Goal: Information Seeking & Learning: Learn about a topic

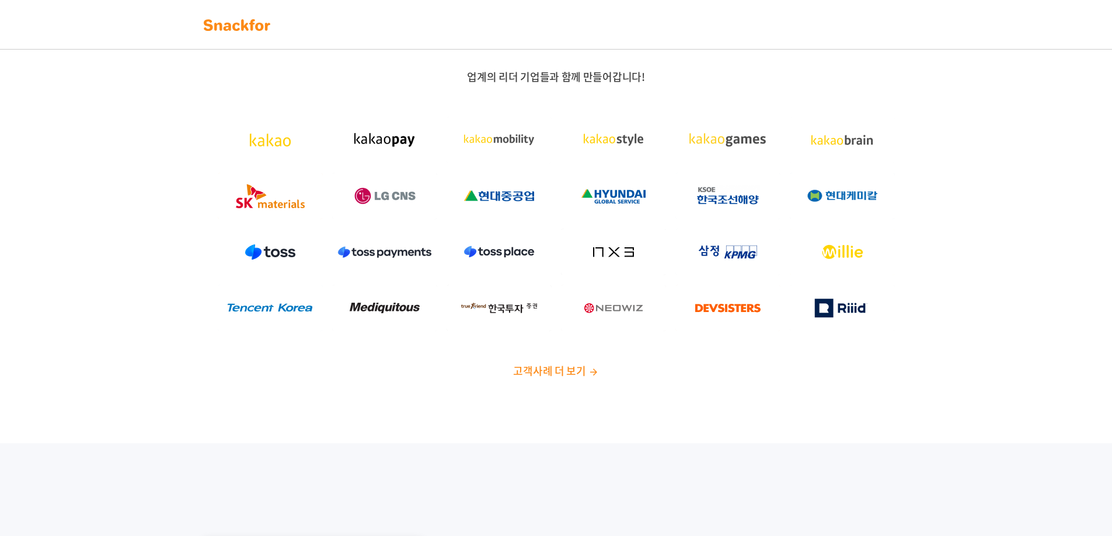
click at [556, 379] on div "업계의 리더 기업들과 함께 만들어갑니다! 고객사례 더 보기" at bounding box center [556, 228] width 1112 height 429
click at [554, 374] on span "고객사례 더 보기" at bounding box center [549, 371] width 72 height 16
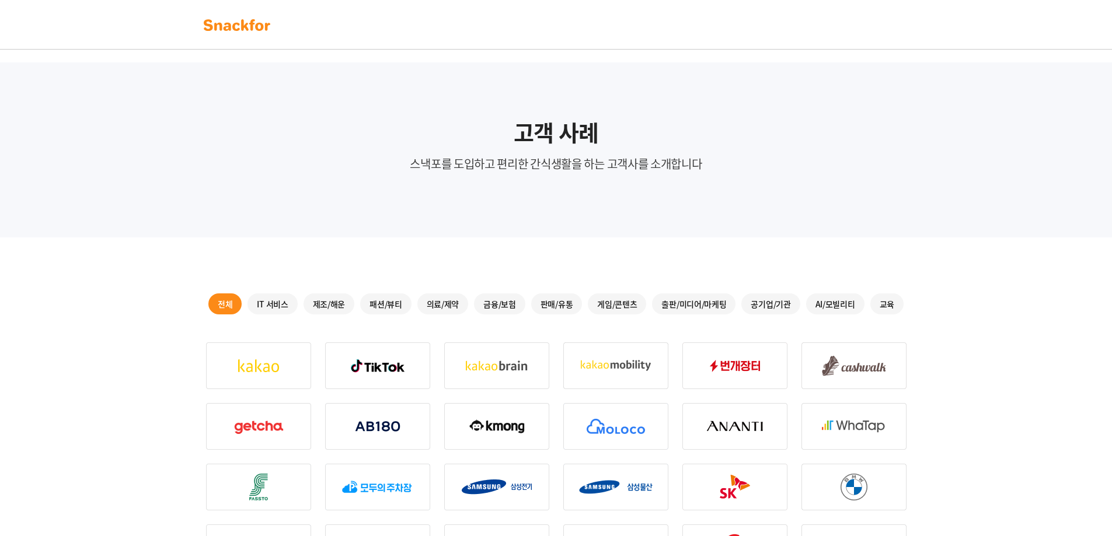
click at [242, 22] on img at bounding box center [237, 25] width 74 height 19
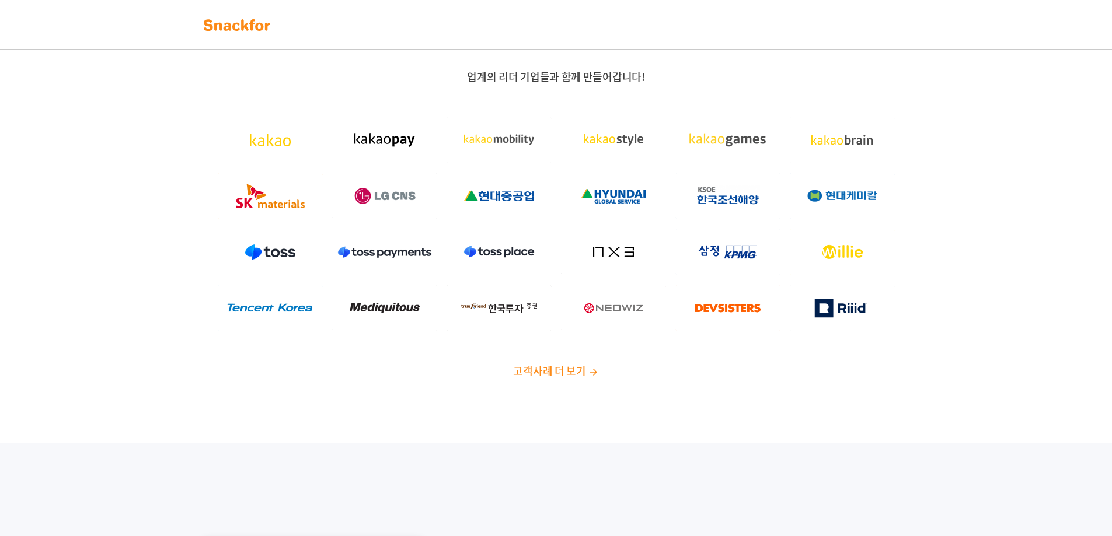
click at [476, 26] on div at bounding box center [555, 25] width 729 height 26
drag, startPoint x: 436, startPoint y: 16, endPoint x: 387, endPoint y: 15, distance: 49.6
click at [409, 15] on div at bounding box center [555, 25] width 729 height 26
click at [354, 18] on div at bounding box center [555, 25] width 729 height 26
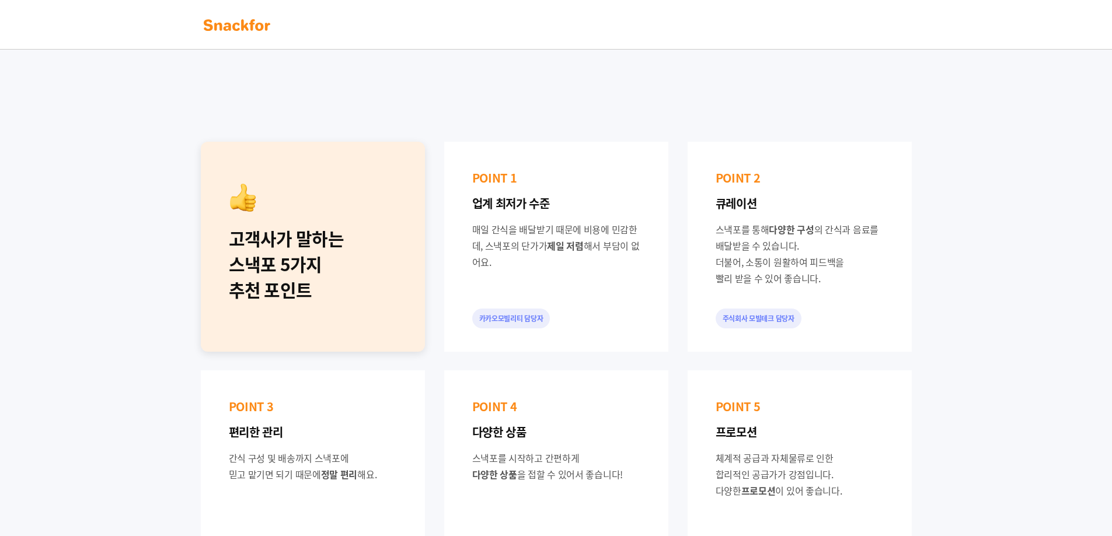
scroll to position [350, 0]
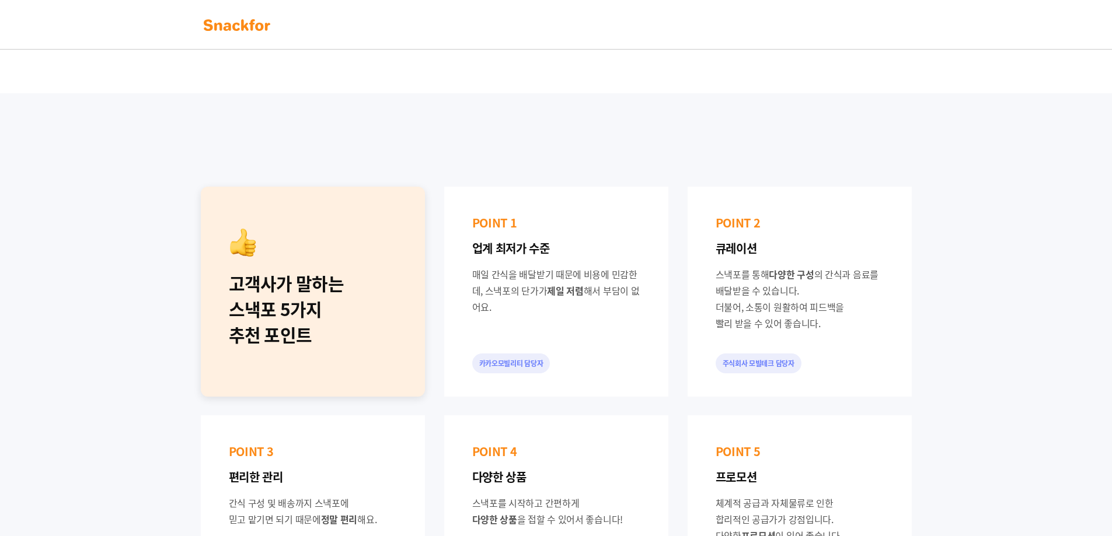
drag, startPoint x: 739, startPoint y: 284, endPoint x: 888, endPoint y: 319, distance: 152.9
click at [886, 317] on div "POINT 2 큐레이션 스낵포를 통해 다양한 구성 의 간식과 음료를 배달받을 수 있습니다. 더불어, 소통이 원활하여 피드백을 빨리 받을 수 있…" at bounding box center [799, 292] width 224 height 210
click at [890, 322] on div "POINT 2 큐레이션 스낵포를 통해 다양한 구성 의 간식과 음료를 배달받을 수 있습니다. 더불어, 소통이 원활하여 피드백을 빨리 받을 수 있…" at bounding box center [799, 292] width 224 height 210
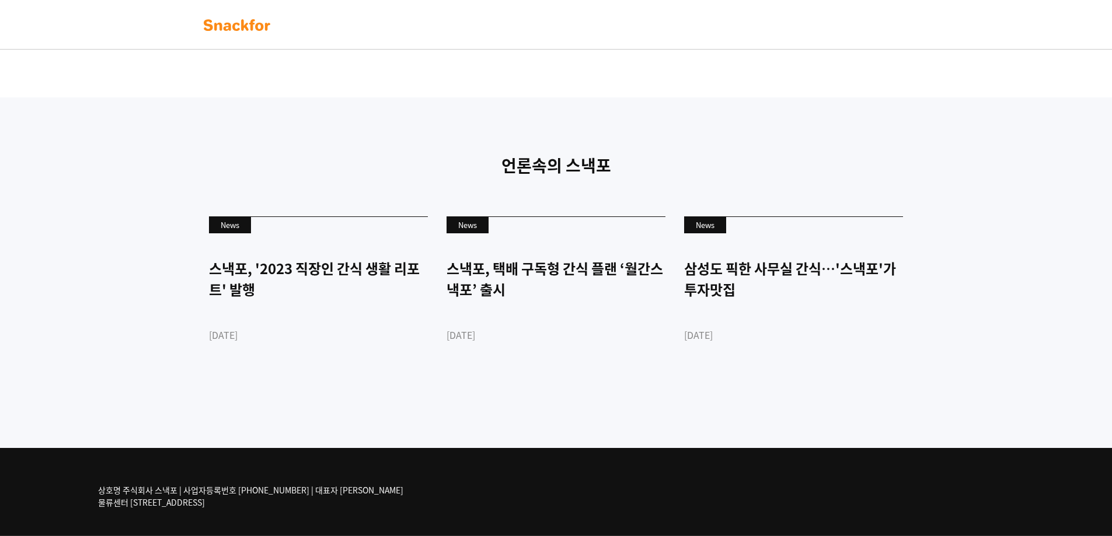
scroll to position [2744, 0]
